Goal: Information Seeking & Learning: Find specific page/section

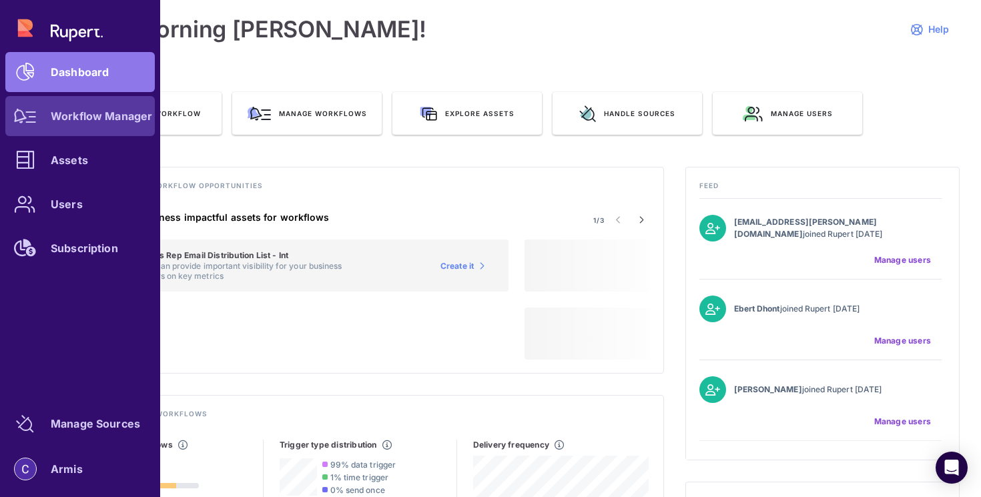
click at [31, 123] on div at bounding box center [25, 116] width 40 height 40
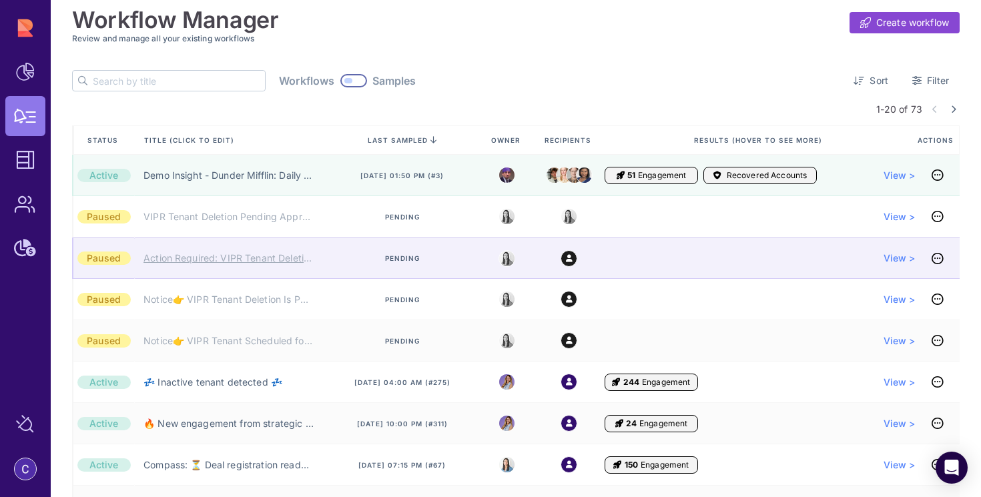
click at [288, 262] on link "Action Required: VIPR Tenant Deletion Pending Your Team's Approval" at bounding box center [228, 258] width 170 height 13
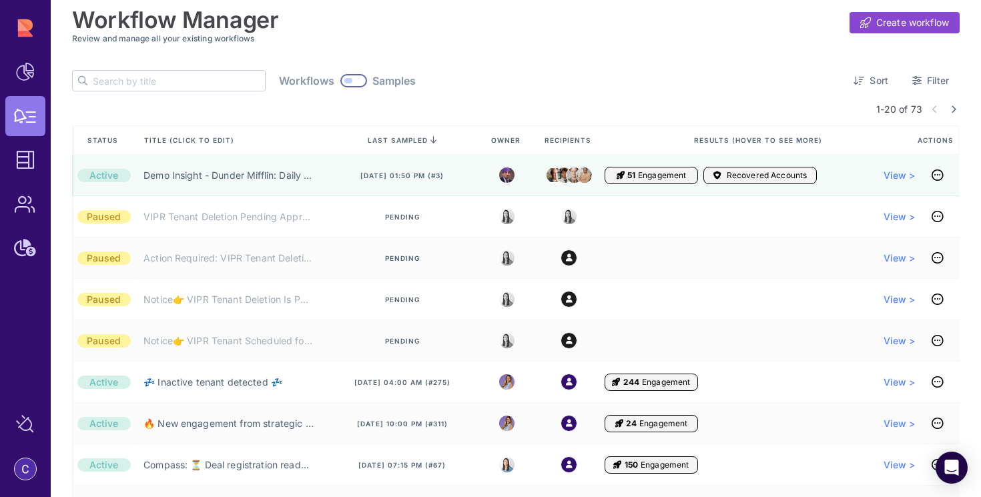
click at [157, 77] on input "text" at bounding box center [179, 81] width 172 height 20
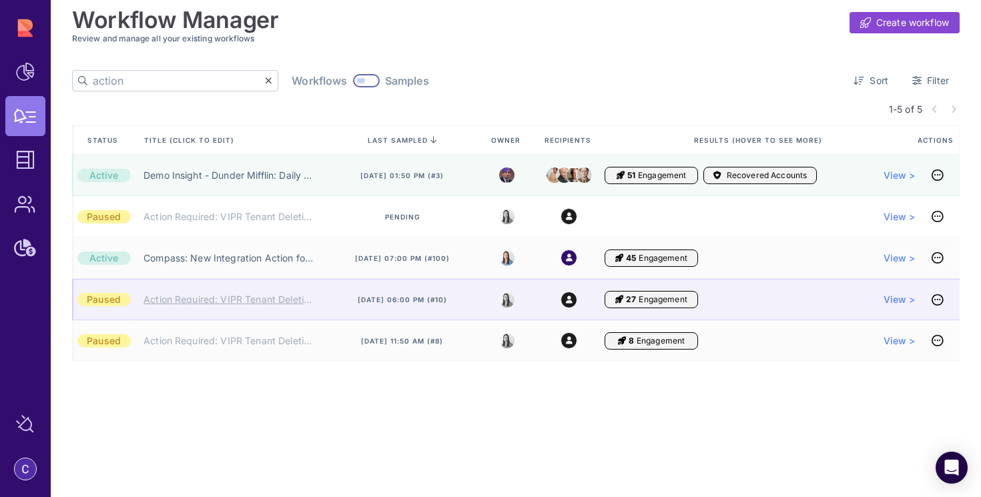
type input "action"
click at [202, 299] on link "Action Required: VIPR Tenant Deletion Pending Your Approval" at bounding box center [228, 299] width 170 height 13
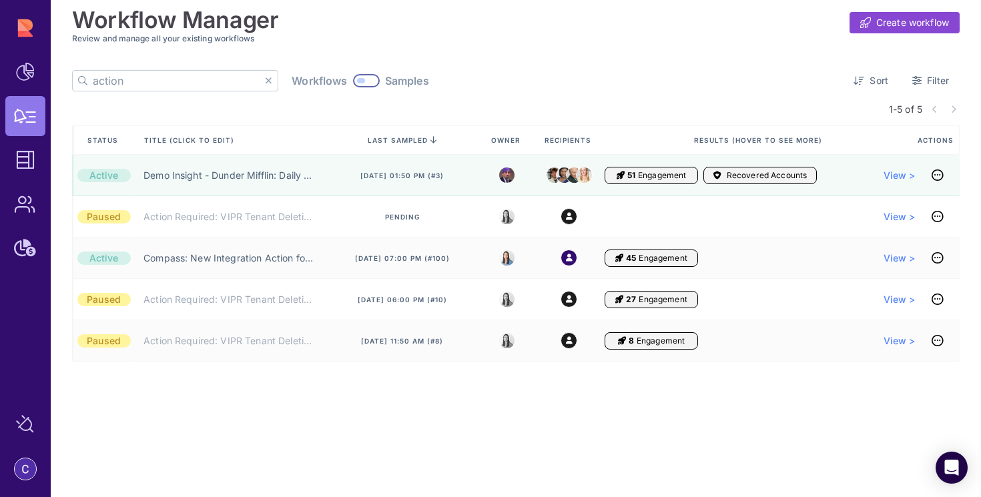
click at [265, 79] on icon at bounding box center [268, 80] width 7 height 9
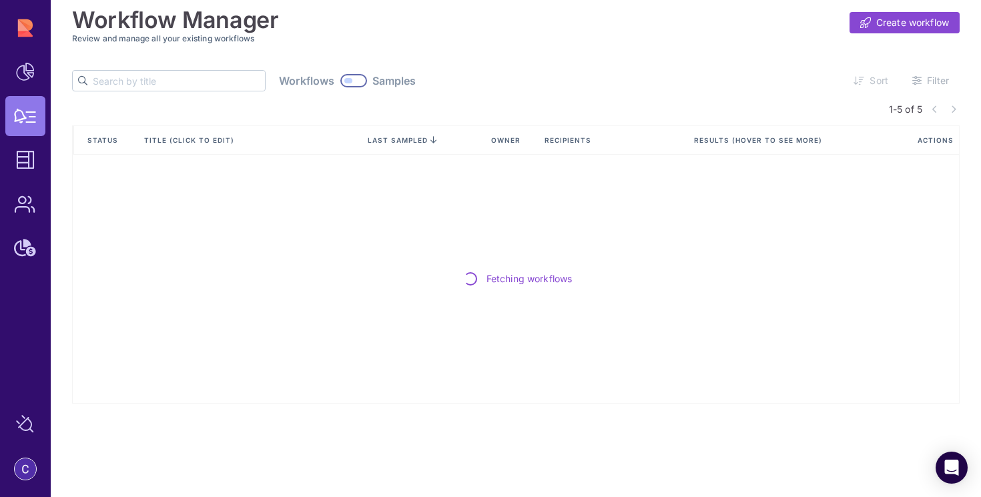
click at [186, 79] on input "text" at bounding box center [179, 81] width 172 height 20
paste input "Action Required: VIPR Tenant Deletion Pending Your Approval"
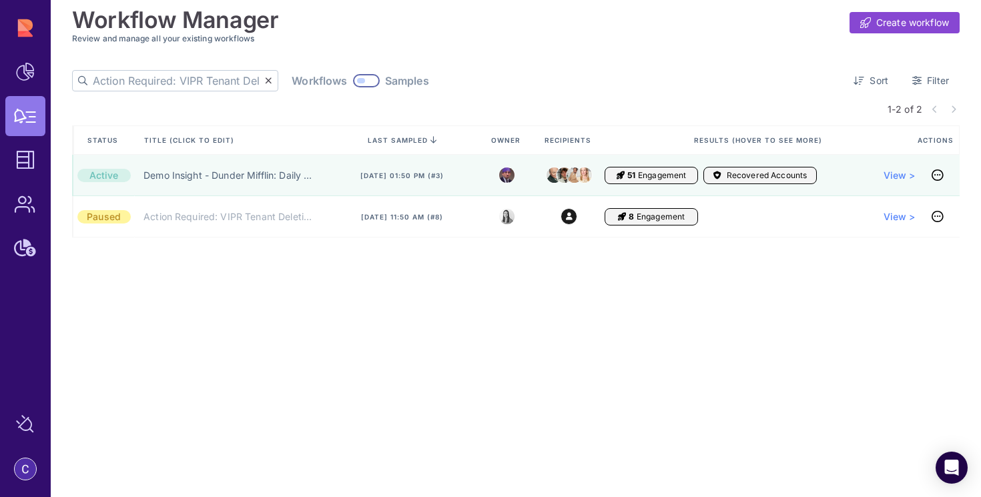
click at [357, 79] on div at bounding box center [361, 80] width 8 height 5
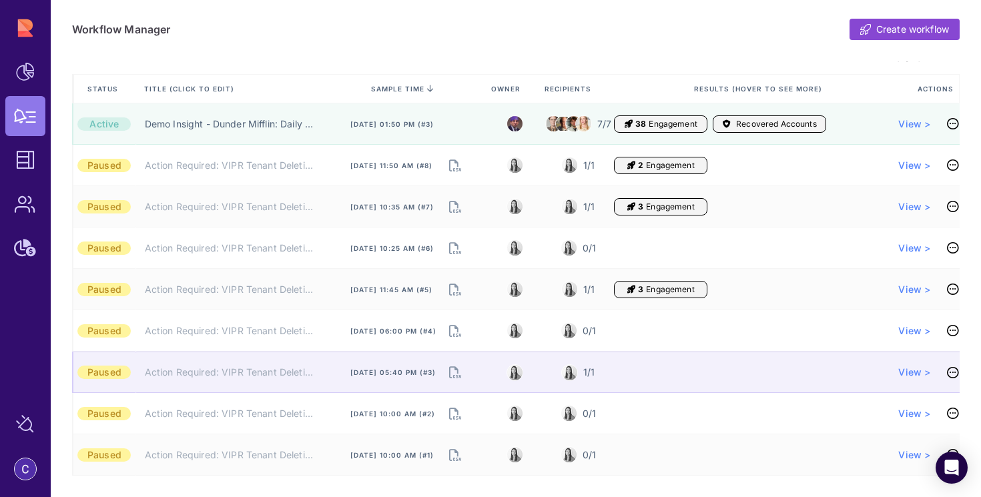
scroll to position [77, 0]
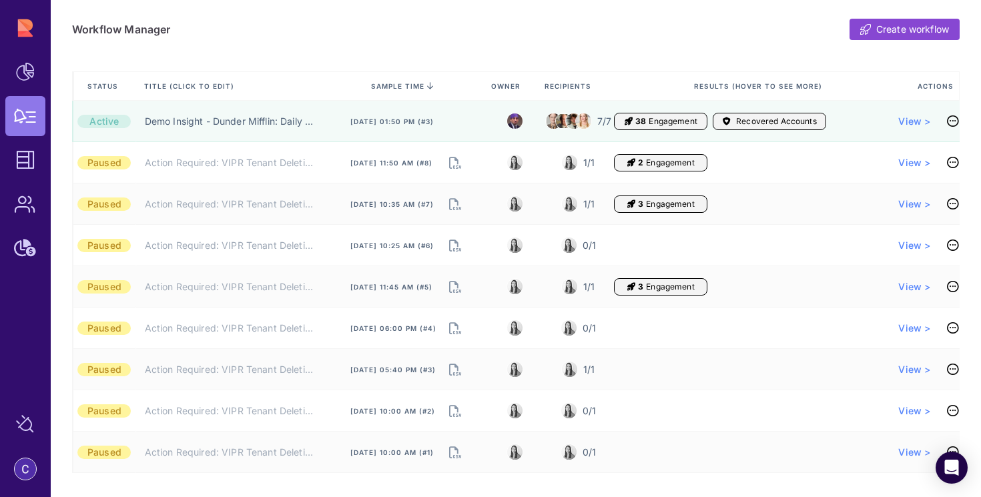
click at [428, 86] on icon at bounding box center [430, 86] width 7 height 0
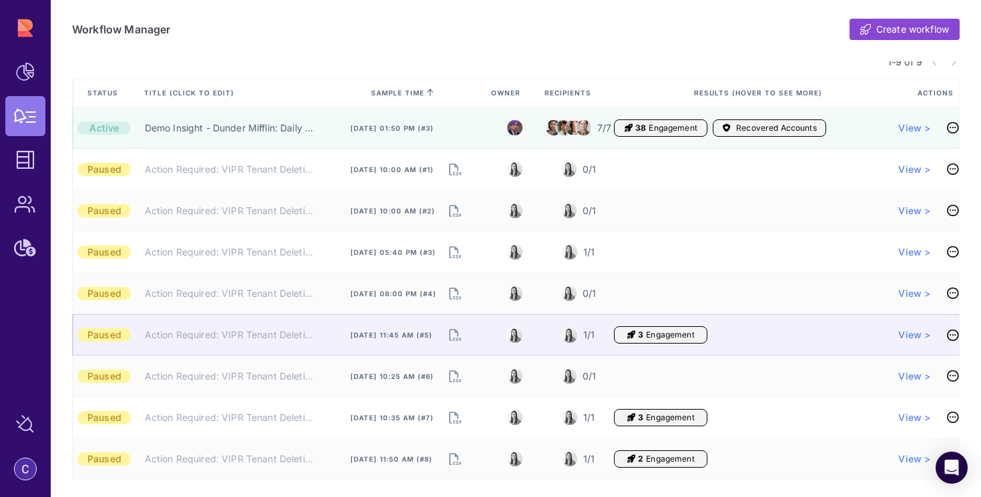
scroll to position [77, 0]
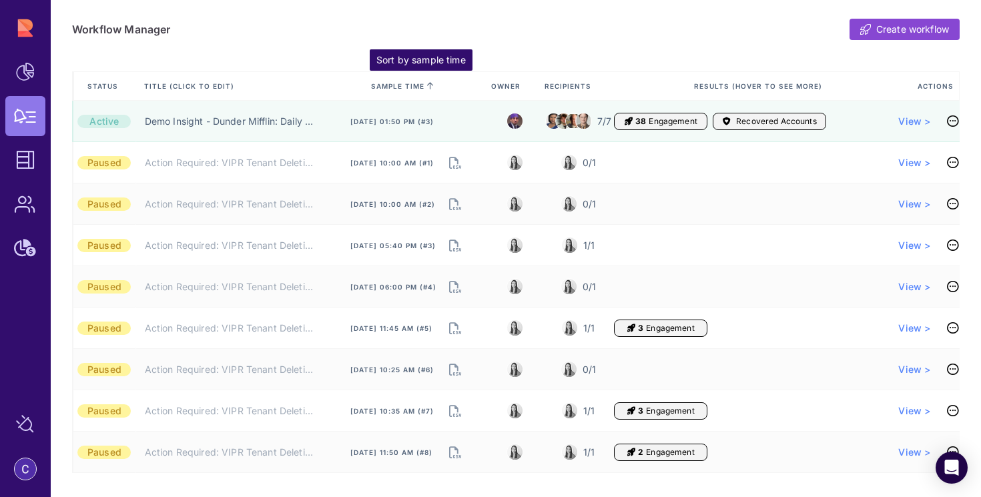
click at [424, 88] on span "sample time" at bounding box center [402, 85] width 63 height 9
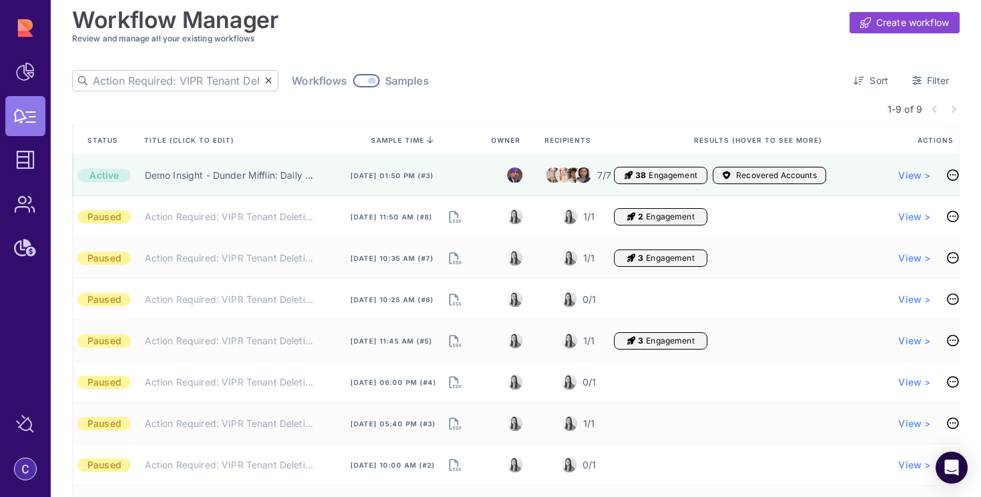
click at [186, 84] on input "Action Required: VIPR Tenant Deletion Pending Your Approval" at bounding box center [179, 81] width 172 height 20
drag, startPoint x: 181, startPoint y: 82, endPoint x: 326, endPoint y: 100, distance: 145.9
click at [326, 100] on div "Workflow Manager Create workflow Review and manage all your existing workflows …" at bounding box center [516, 270] width 888 height 541
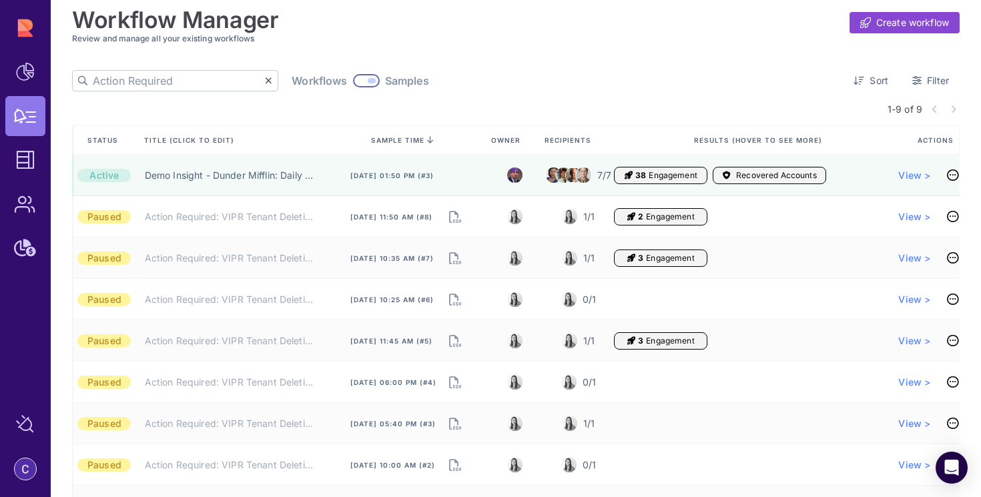
type input "Action Required"
click at [951, 110] on div "1-9 of 9" at bounding box center [924, 109] width 72 height 14
click at [926, 109] on div "1-9 of 9" at bounding box center [924, 109] width 72 height 14
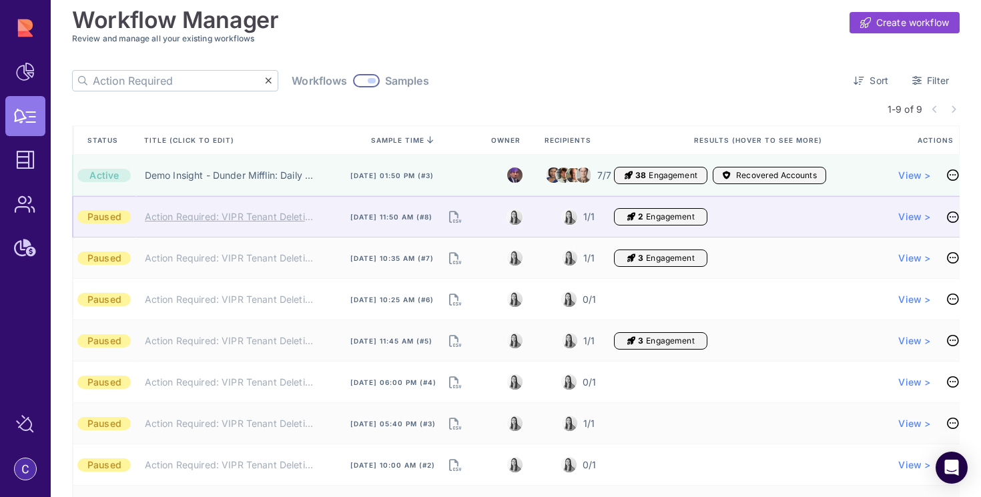
click at [272, 220] on link "Action Required: VIPR Tenant Deletion Pending Your Approval (Partner)" at bounding box center [232, 216] width 174 height 13
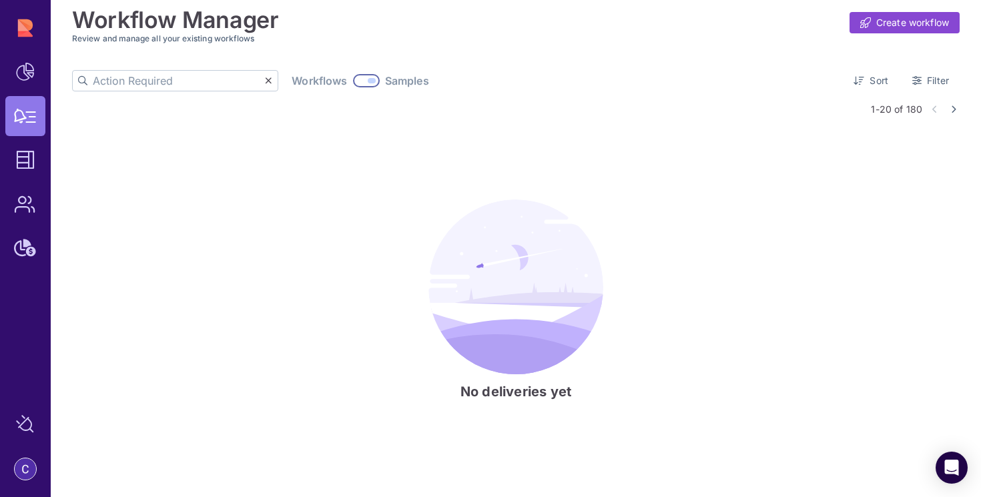
click at [196, 80] on input "Action Required" at bounding box center [179, 81] width 172 height 20
click at [265, 81] on icon at bounding box center [268, 80] width 7 height 9
click at [340, 84] on div at bounding box center [353, 80] width 27 height 13
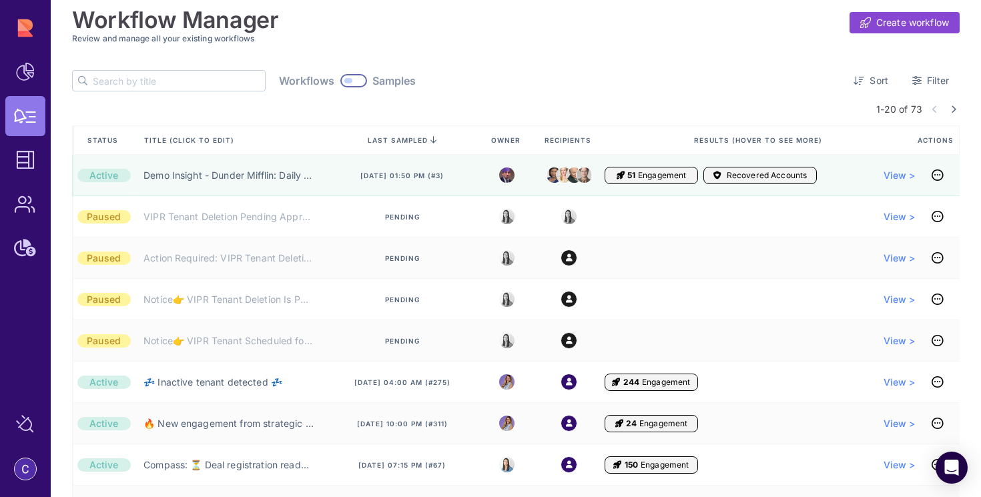
click at [155, 79] on input "text" at bounding box center [179, 81] width 172 height 20
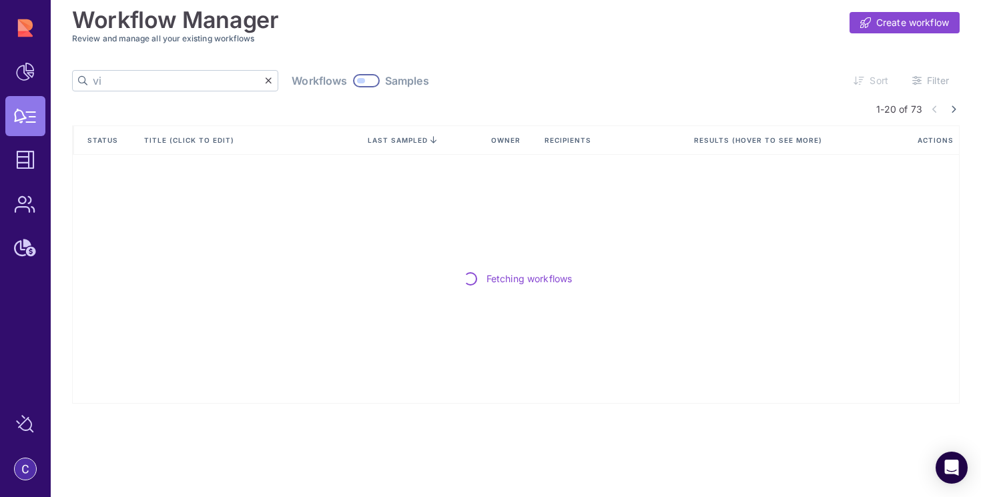
type input "v"
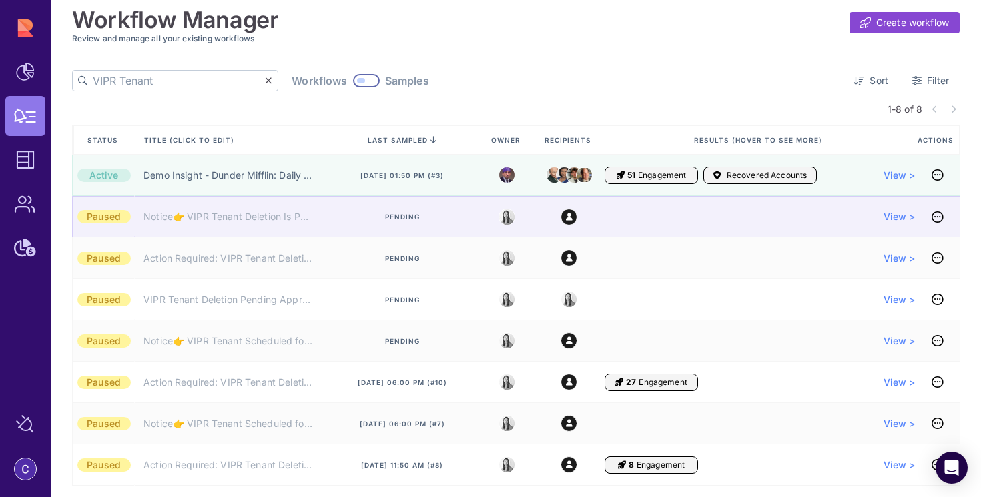
type input "VIPR Tenant"
click at [246, 222] on link "Notice👉 VIPR Tenant Deletion Is Pending Approval" at bounding box center [228, 216] width 170 height 13
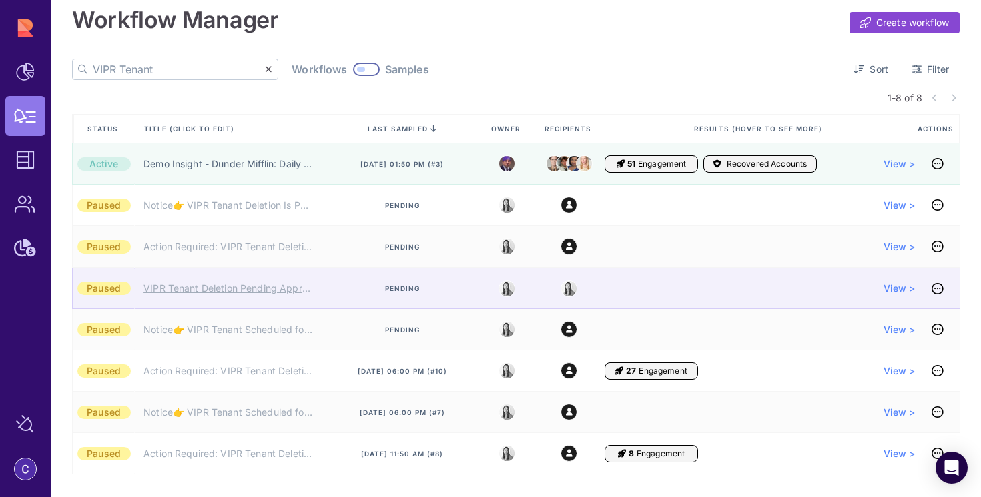
scroll to position [13, 0]
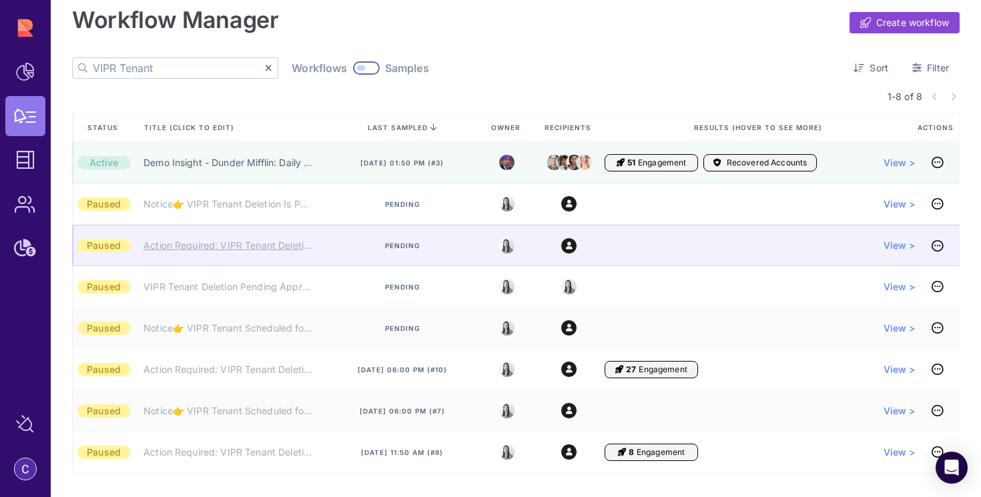
click at [257, 244] on link "Action Required: VIPR Tenant Deletion Pending Your Team's Approval" at bounding box center [228, 245] width 170 height 13
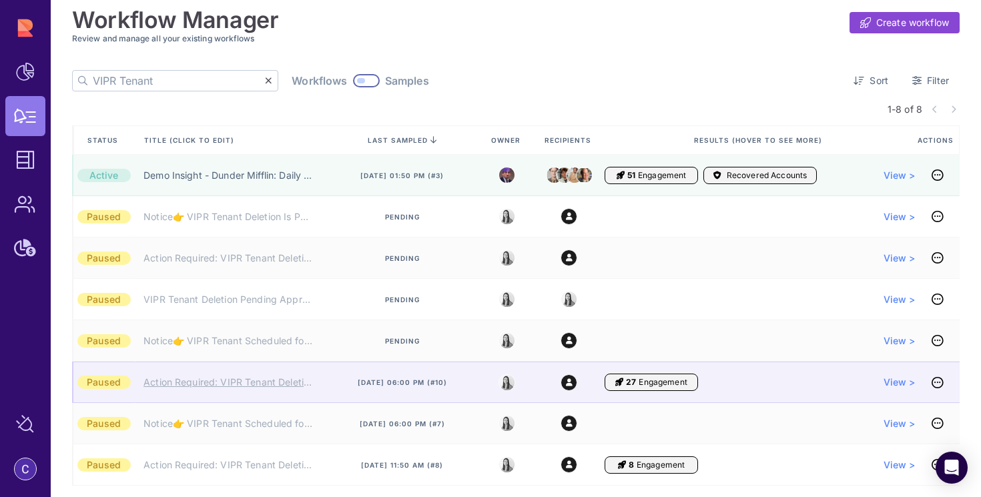
click at [191, 382] on link "Action Required: VIPR Tenant Deletion Pending Your Approval" at bounding box center [228, 382] width 170 height 13
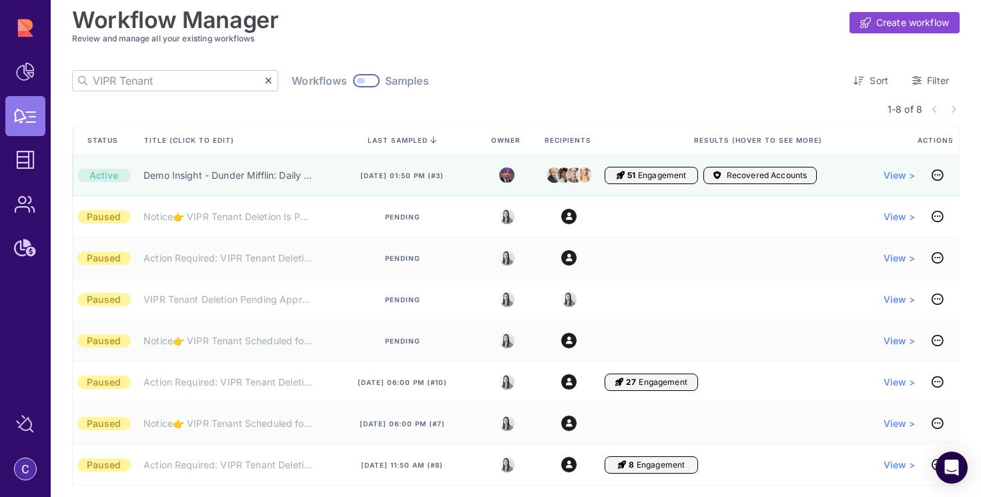
click at [164, 88] on input "VIPR Tenant" at bounding box center [179, 81] width 172 height 20
paste input "Action Required: VIPR Tenant Deletion Pending Your Approval"
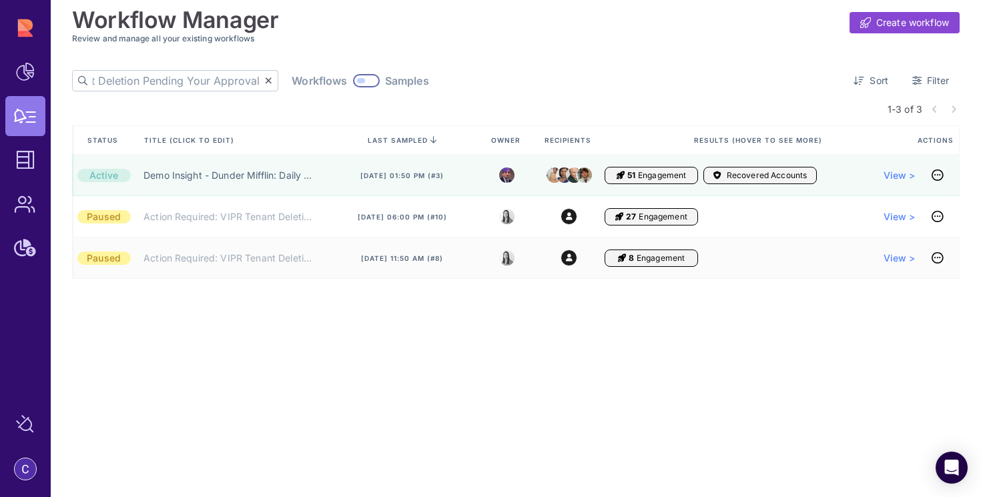
type input "Action Required: VIPR Tenant Deletion Pending Your Approval"
click at [353, 78] on div at bounding box center [366, 80] width 27 height 13
